Goal: Information Seeking & Learning: Learn about a topic

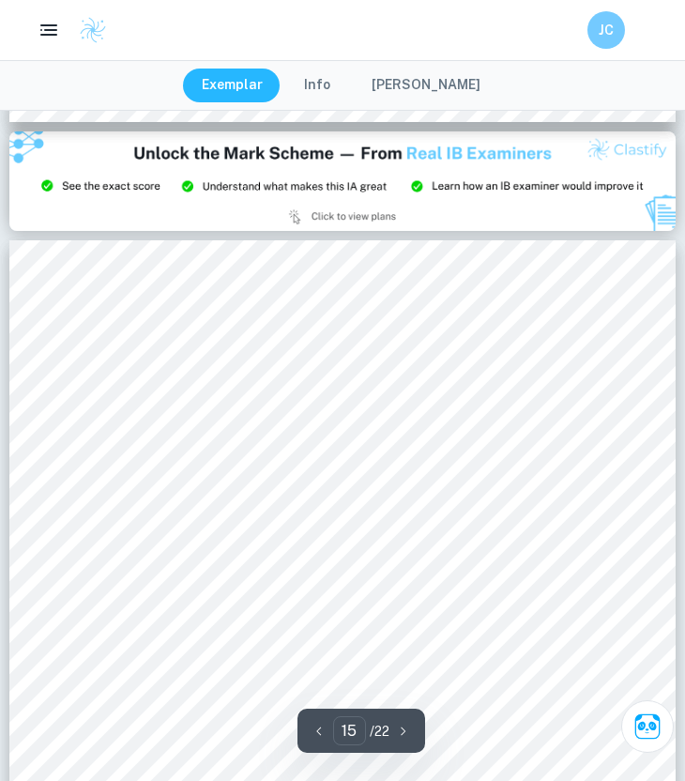
scroll to position [12623, 0]
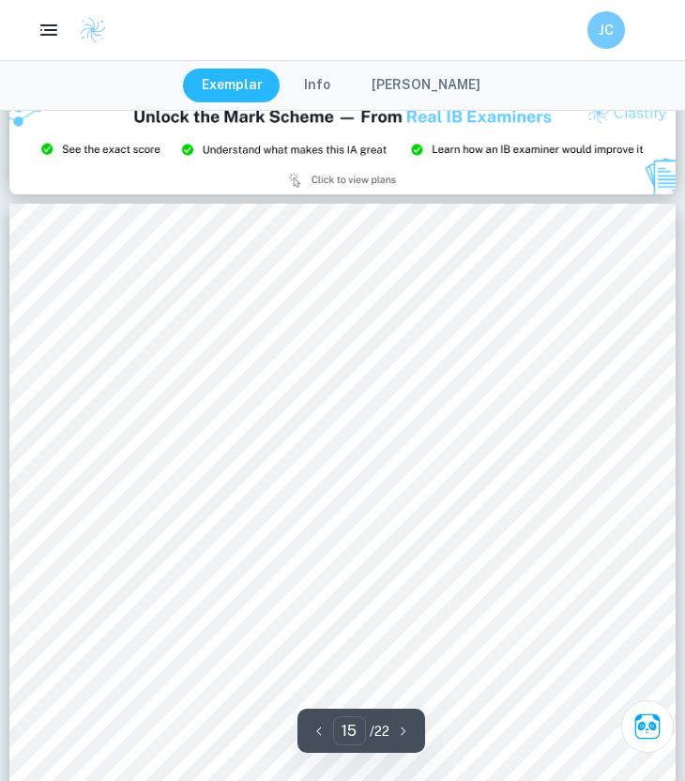
type input "14"
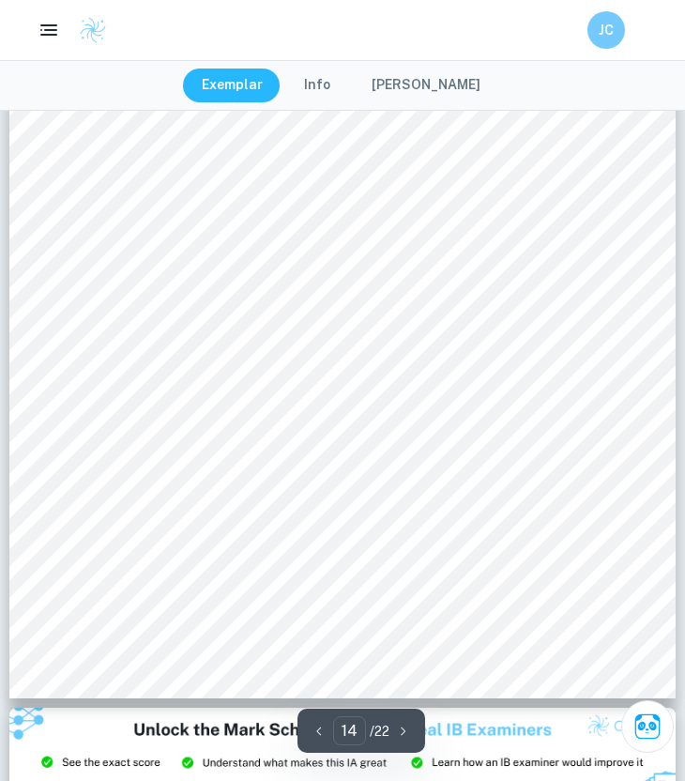
scroll to position [11949, 0]
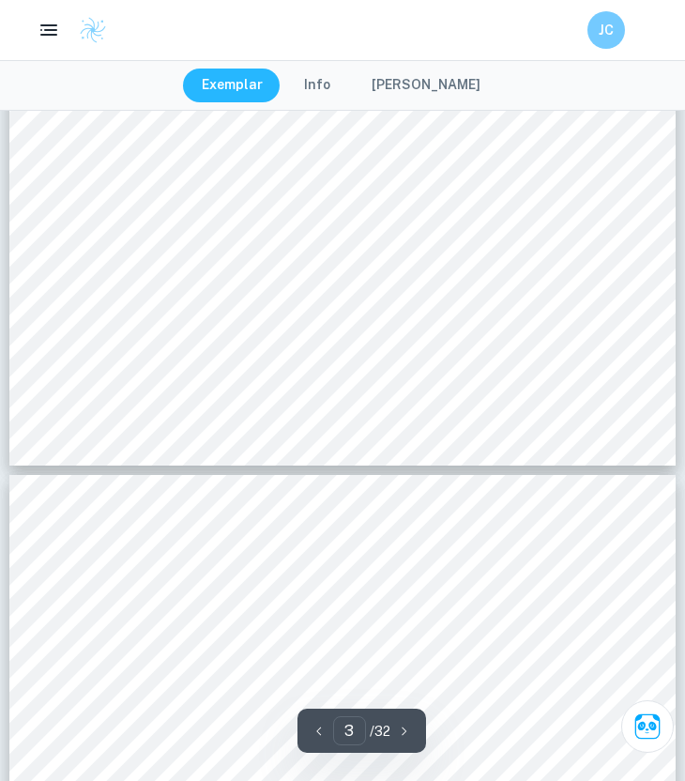
type input "4"
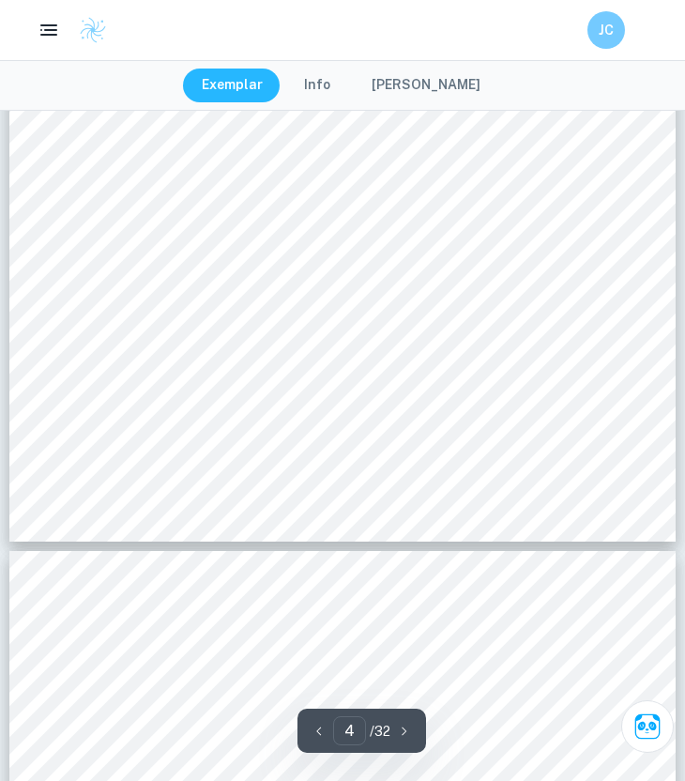
scroll to position [3641, 0]
